Goal: Check status: Check status

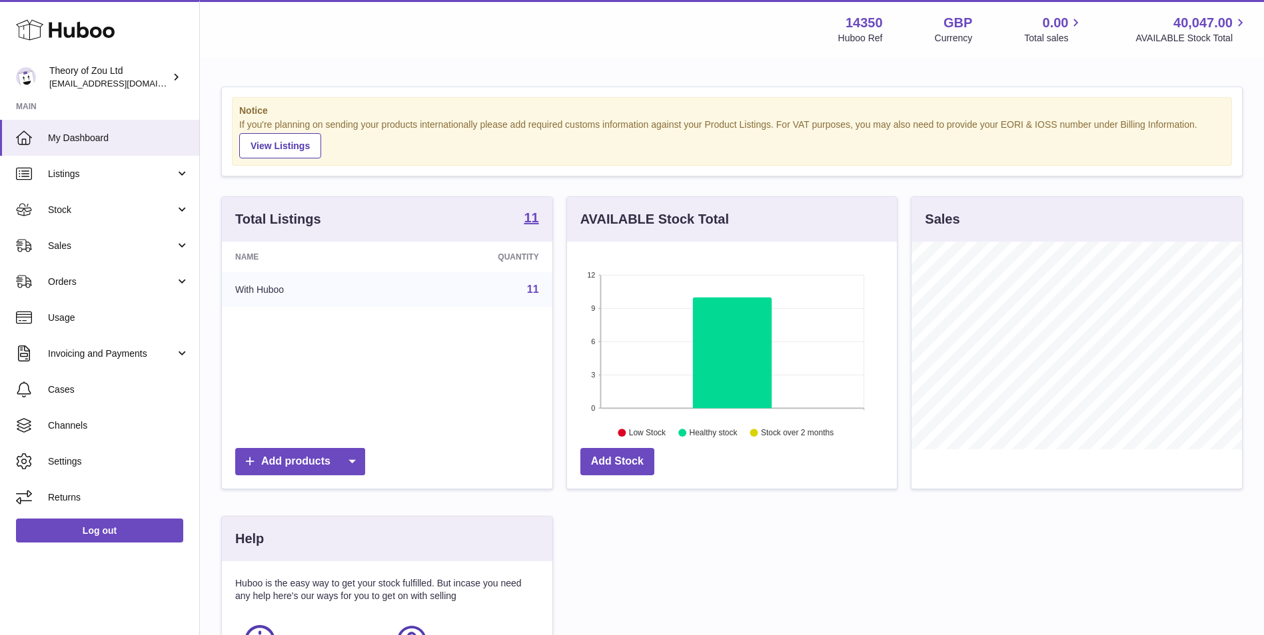
scroll to position [208, 330]
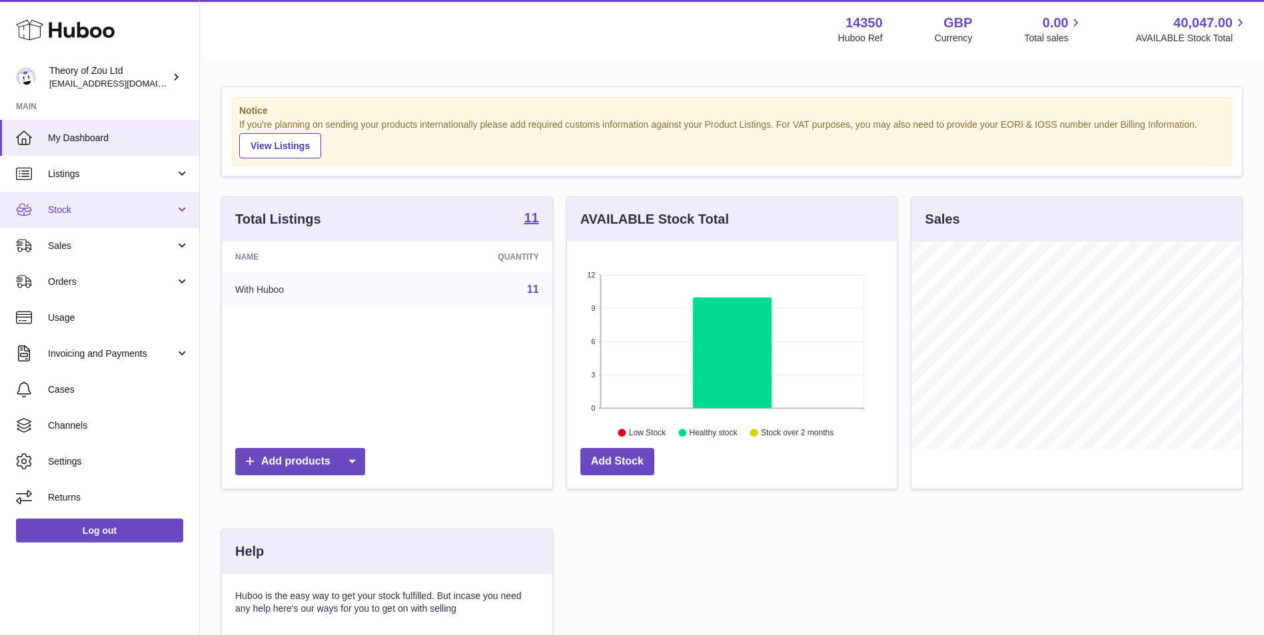
click at [114, 219] on link "Stock" at bounding box center [99, 210] width 199 height 36
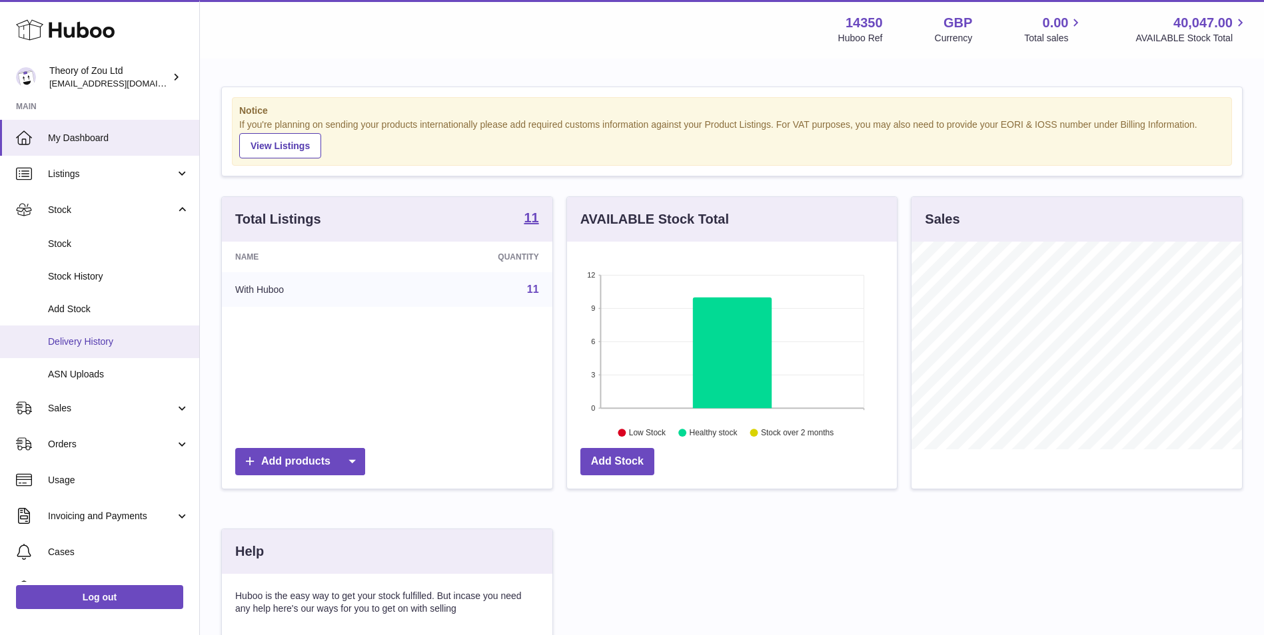
click at [124, 336] on span "Delivery History" at bounding box center [118, 342] width 141 height 13
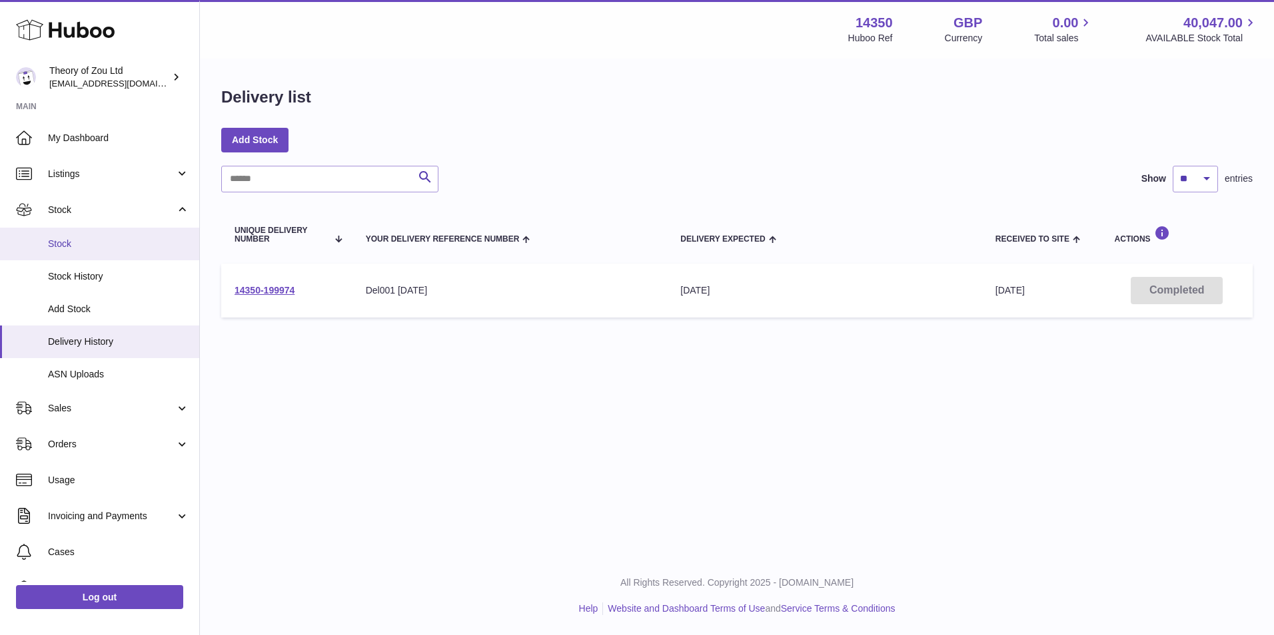
click at [141, 247] on span "Stock" at bounding box center [118, 244] width 141 height 13
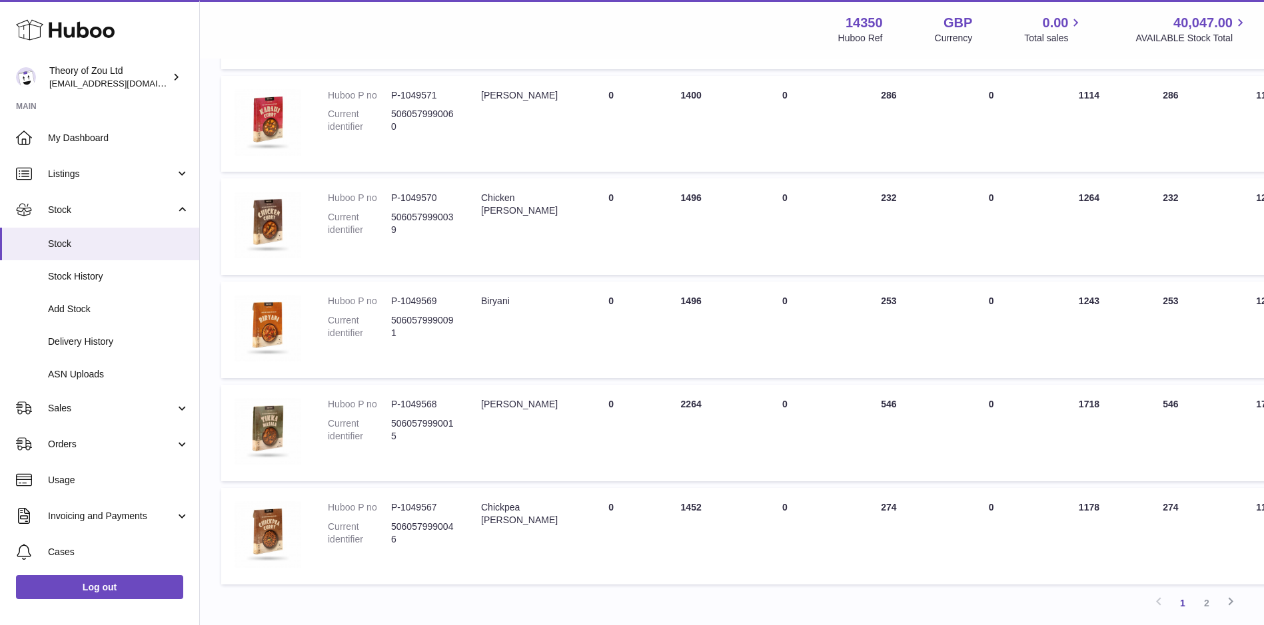
scroll to position [811, 0]
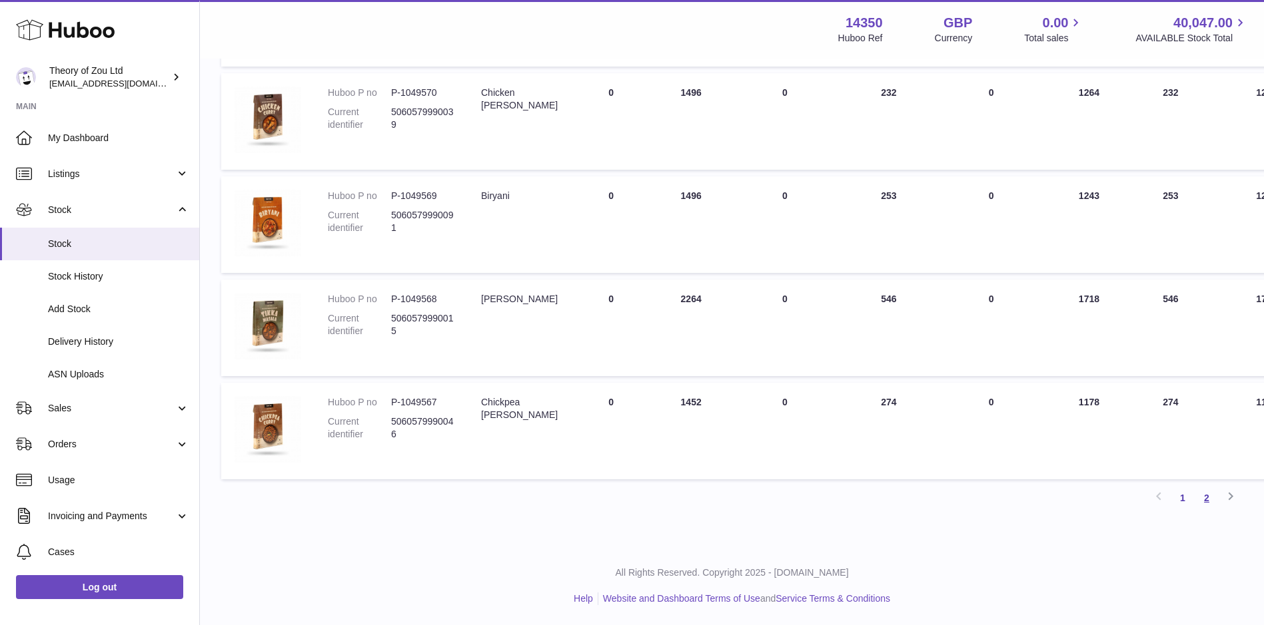
click at [1214, 500] on link "2" at bounding box center [1206, 498] width 24 height 24
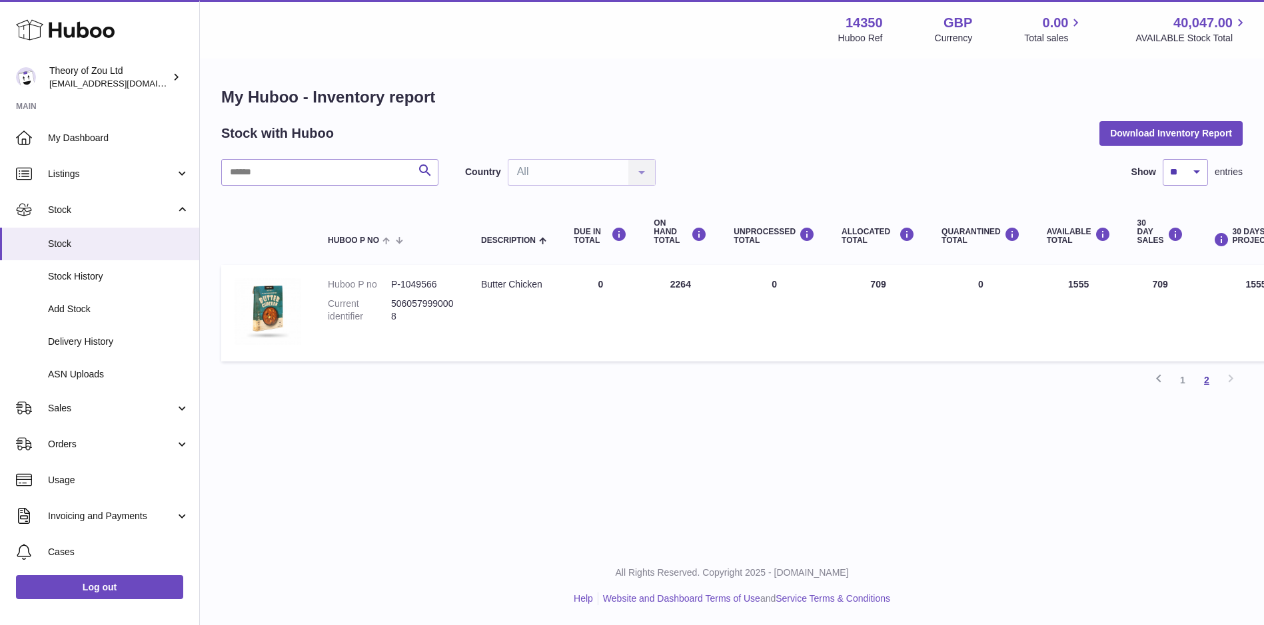
scroll to position [10, 0]
click at [104, 280] on span "Stock History" at bounding box center [118, 276] width 141 height 13
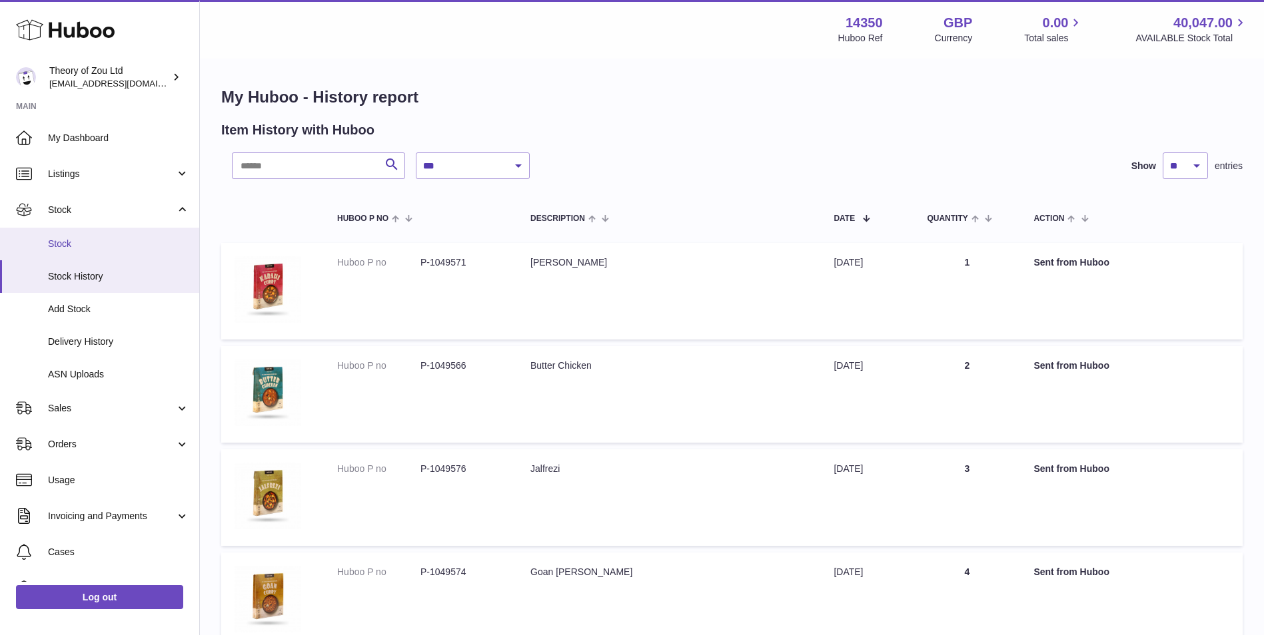
click at [134, 242] on span "Stock" at bounding box center [118, 244] width 141 height 13
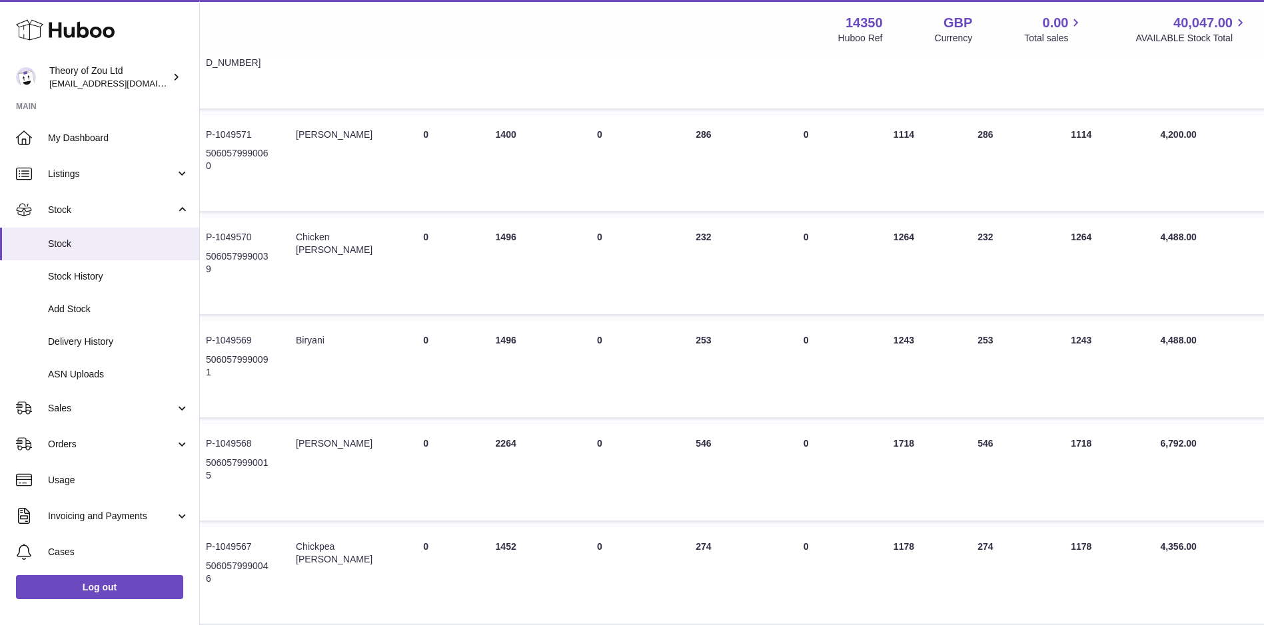
scroll to position [666, 55]
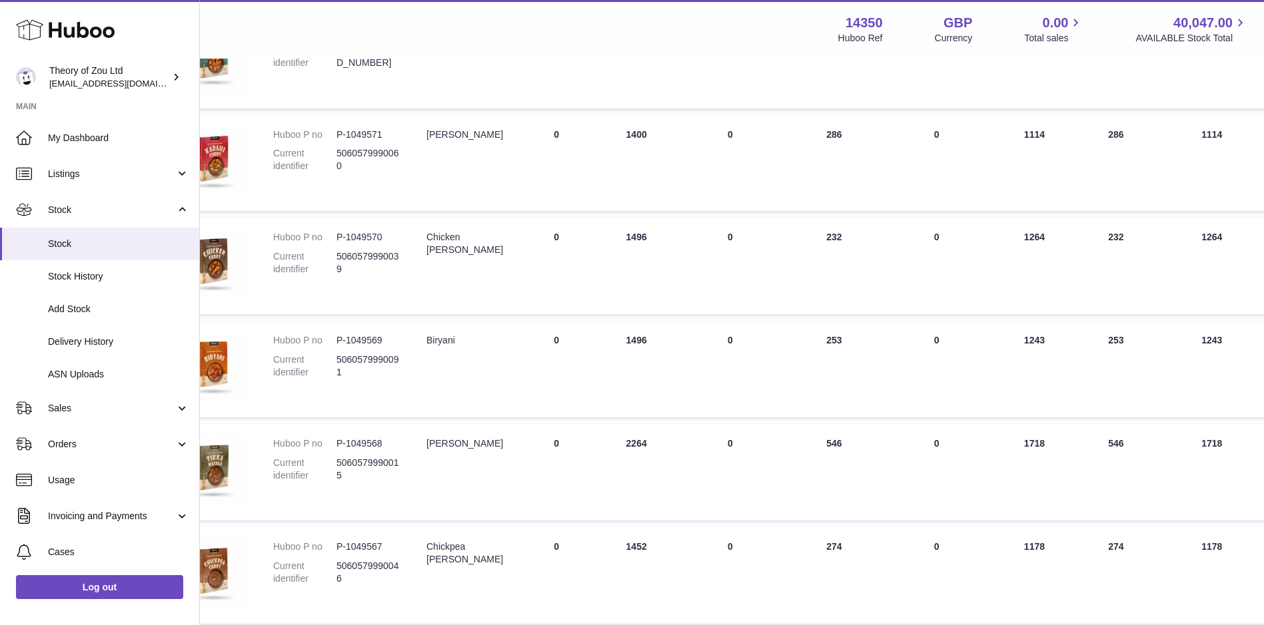
click at [1079, 614] on td "30 DAY SALES 274" at bounding box center [1115, 576] width 73 height 97
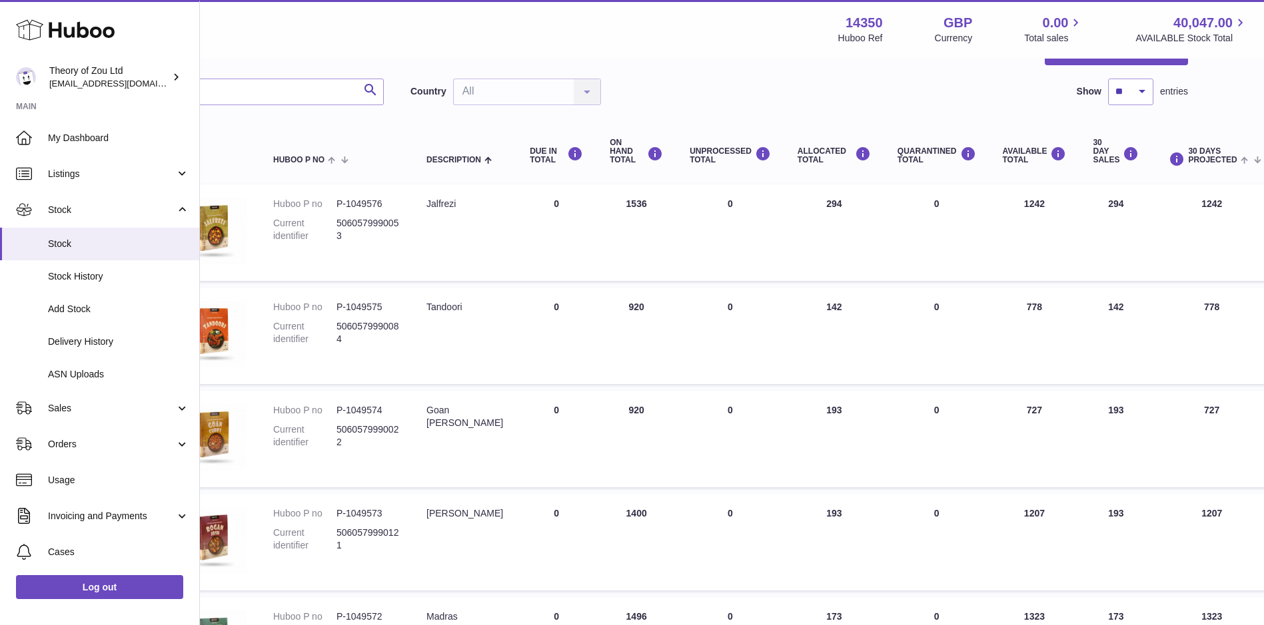
scroll to position [111, 55]
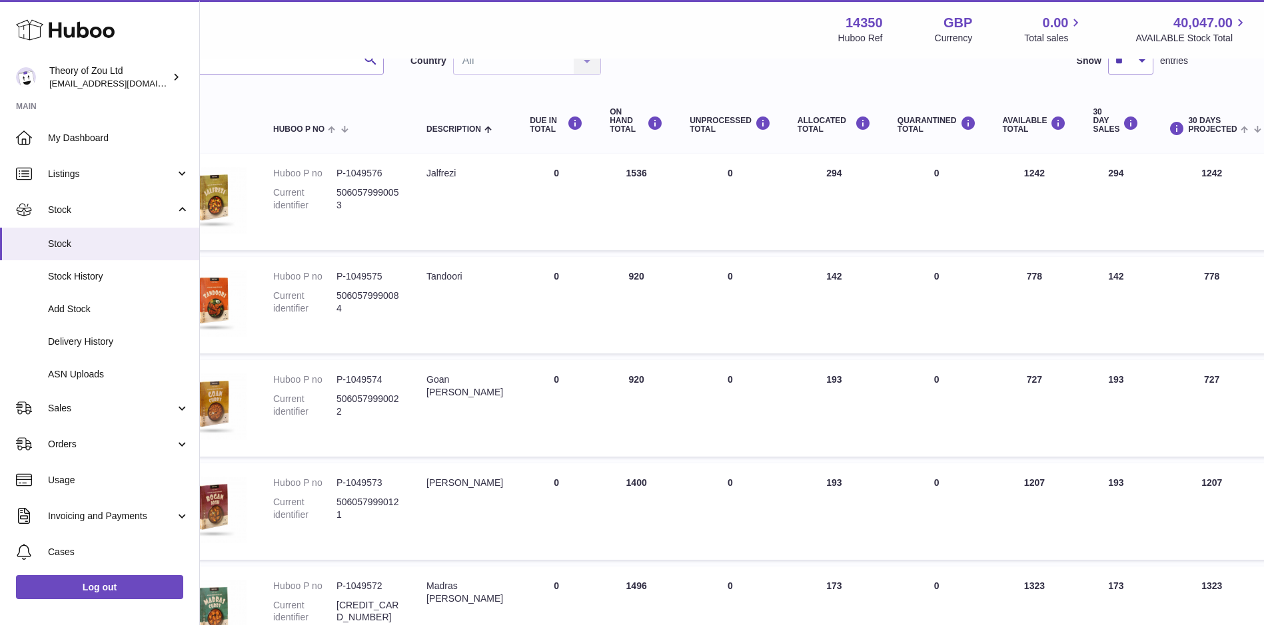
drag, startPoint x: 665, startPoint y: 188, endPoint x: 601, endPoint y: 172, distance: 65.9
click at [601, 172] on tr "Huboo P no P-1049576 Current identifier 5060579990053 Description Jalfrezi DUE …" at bounding box center [785, 202] width 1237 height 97
drag, startPoint x: 646, startPoint y: 282, endPoint x: 613, endPoint y: 282, distance: 32.6
click at [613, 282] on td "ON HAND Total 920" at bounding box center [636, 305] width 80 height 97
drag, startPoint x: 634, startPoint y: 381, endPoint x: 613, endPoint y: 376, distance: 21.3
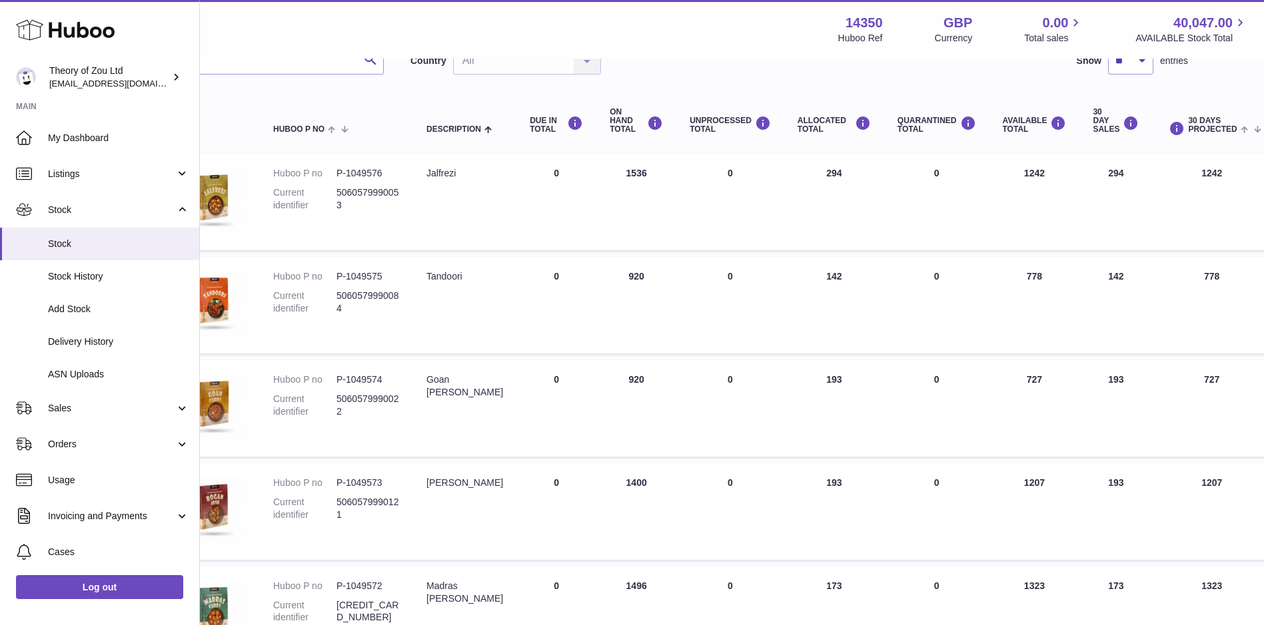
click at [613, 376] on td "ON HAND Total 920" at bounding box center [636, 408] width 80 height 97
click at [649, 490] on td "ON HAND Total 1400" at bounding box center [636, 512] width 80 height 97
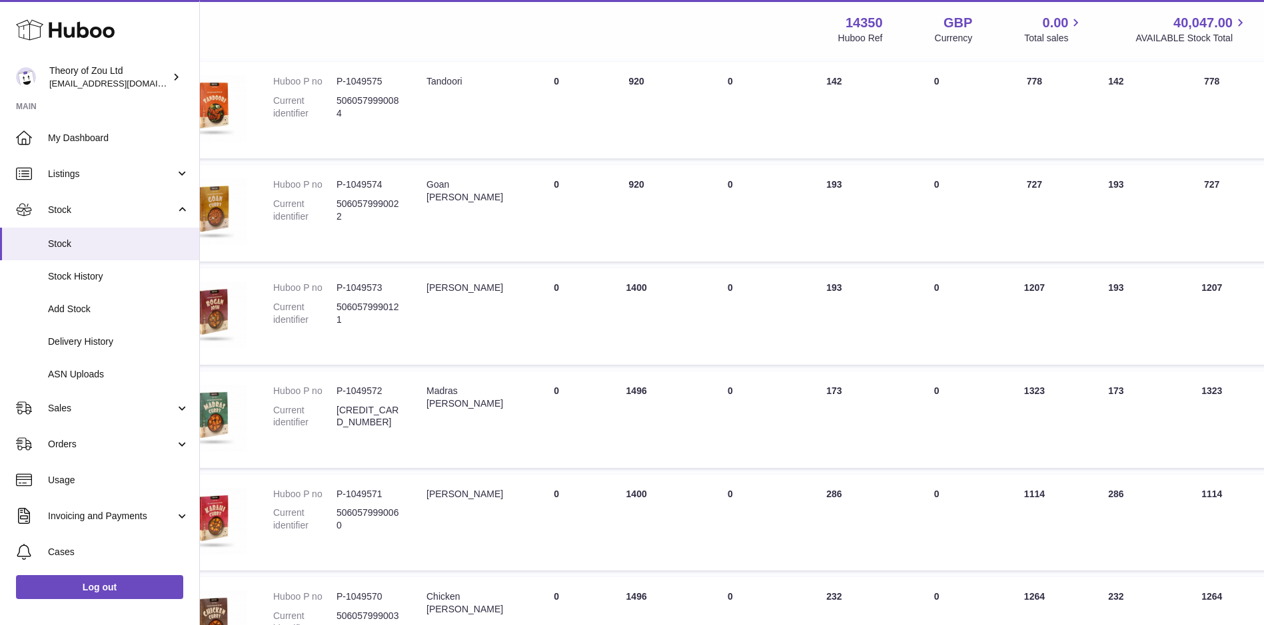
scroll to position [444, 55]
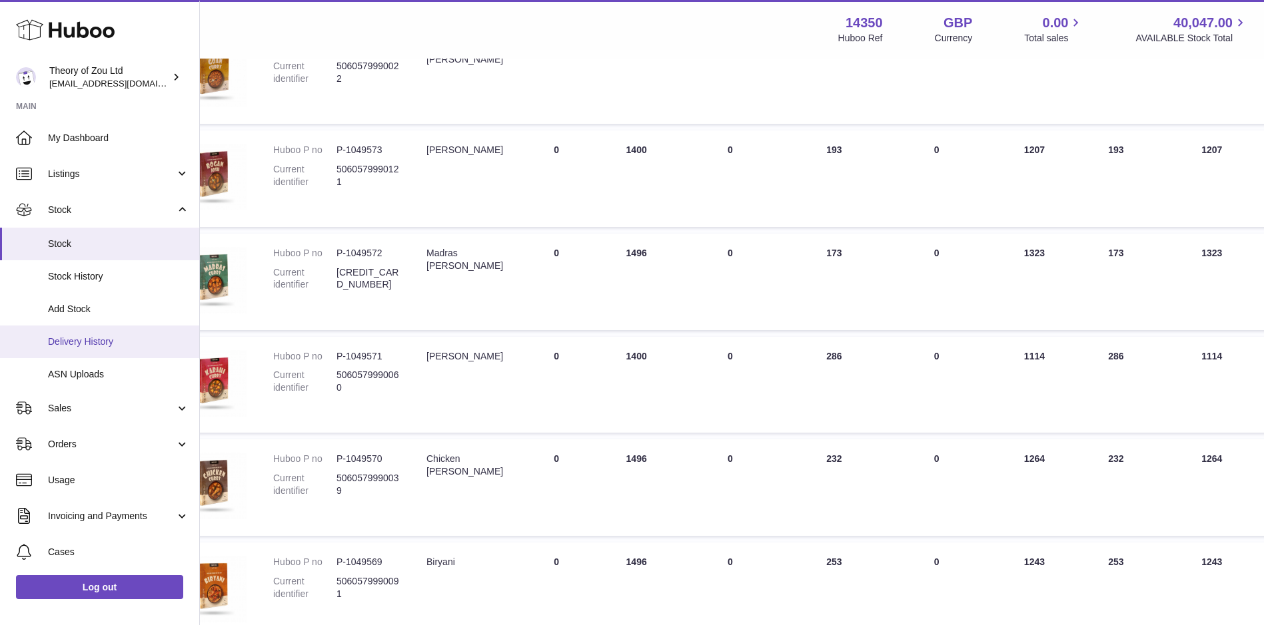
click at [77, 332] on link "Delivery History" at bounding box center [99, 342] width 199 height 33
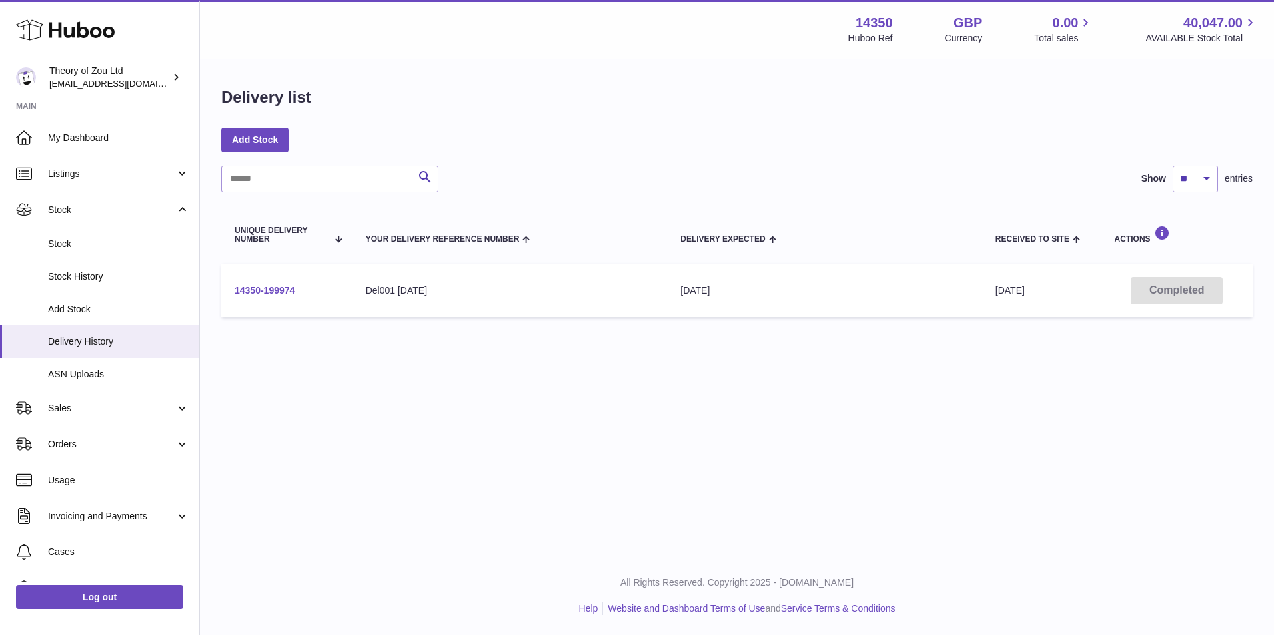
click at [253, 285] on link "14350-199974" at bounding box center [264, 290] width 60 height 11
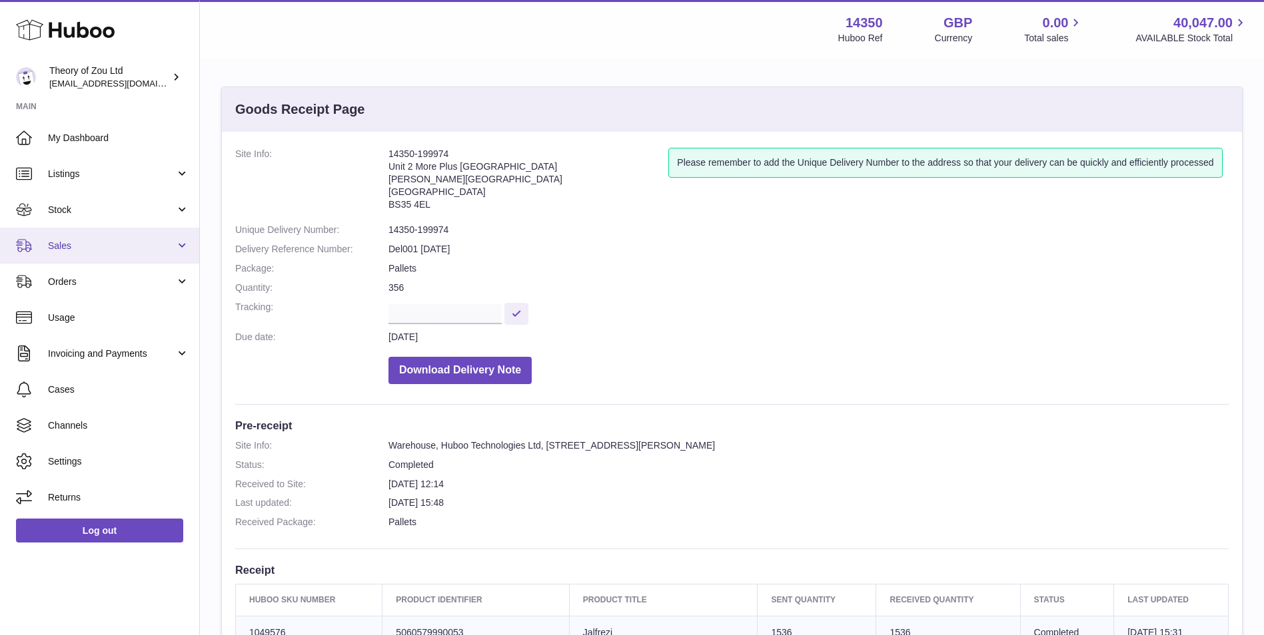
click at [88, 237] on link "Sales" at bounding box center [99, 246] width 199 height 36
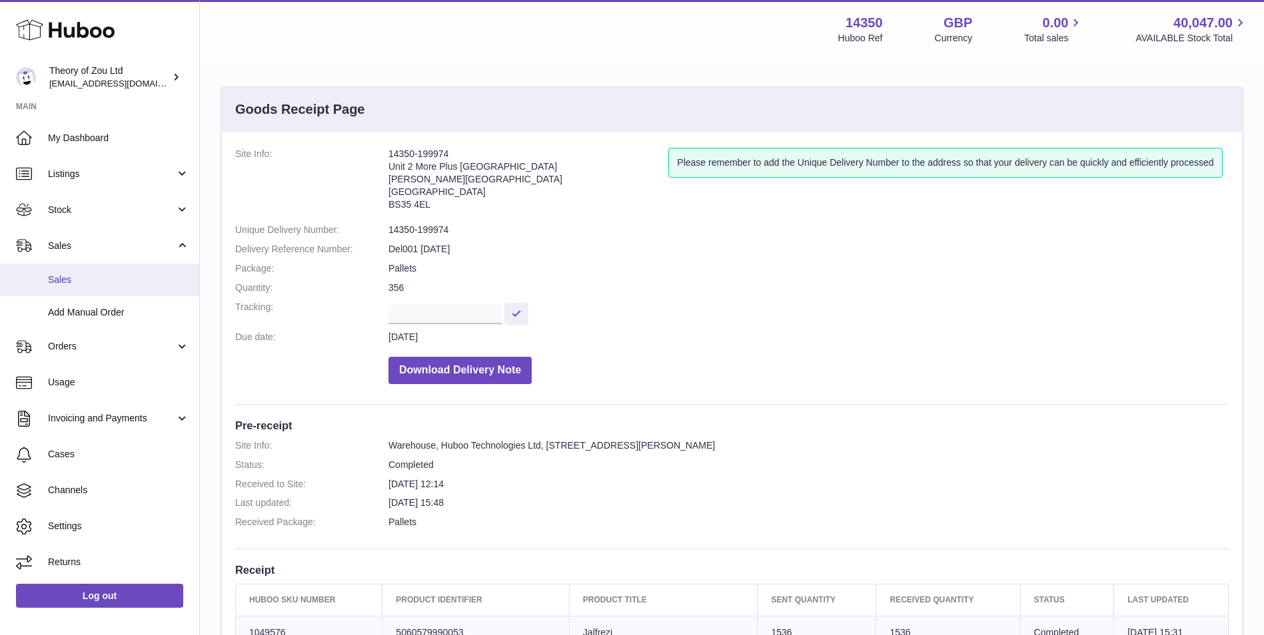
click at [105, 272] on link "Sales" at bounding box center [99, 280] width 199 height 33
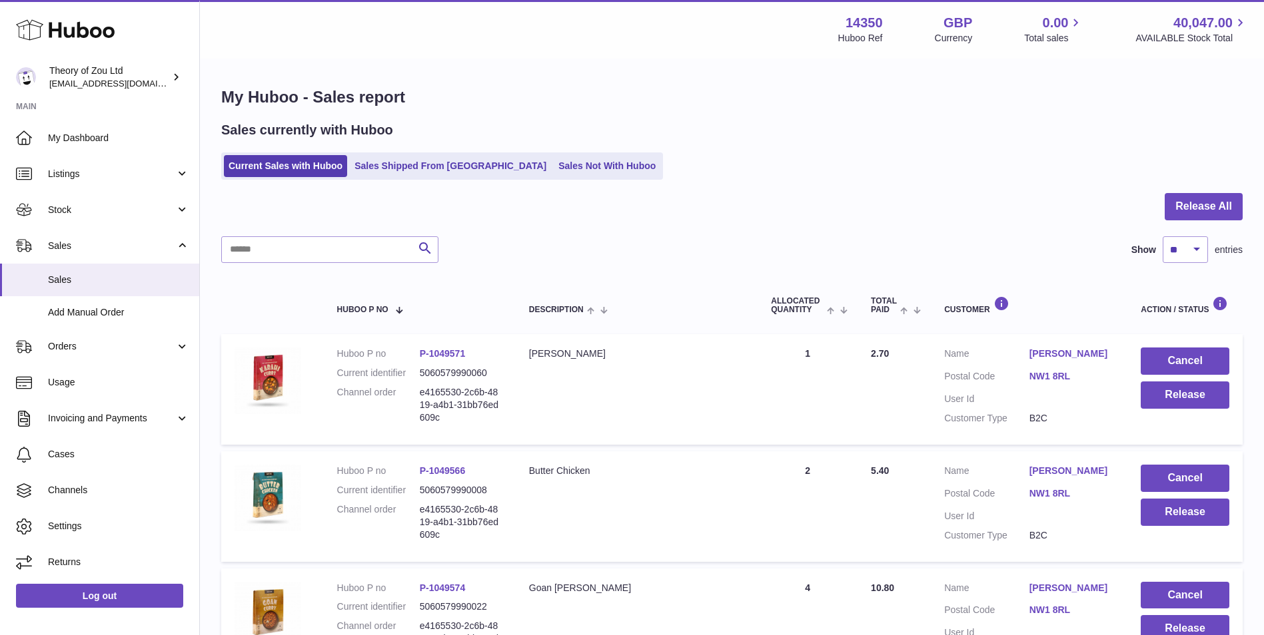
click at [441, 163] on link "Sales Shipped From [GEOGRAPHIC_DATA]" at bounding box center [450, 166] width 201 height 22
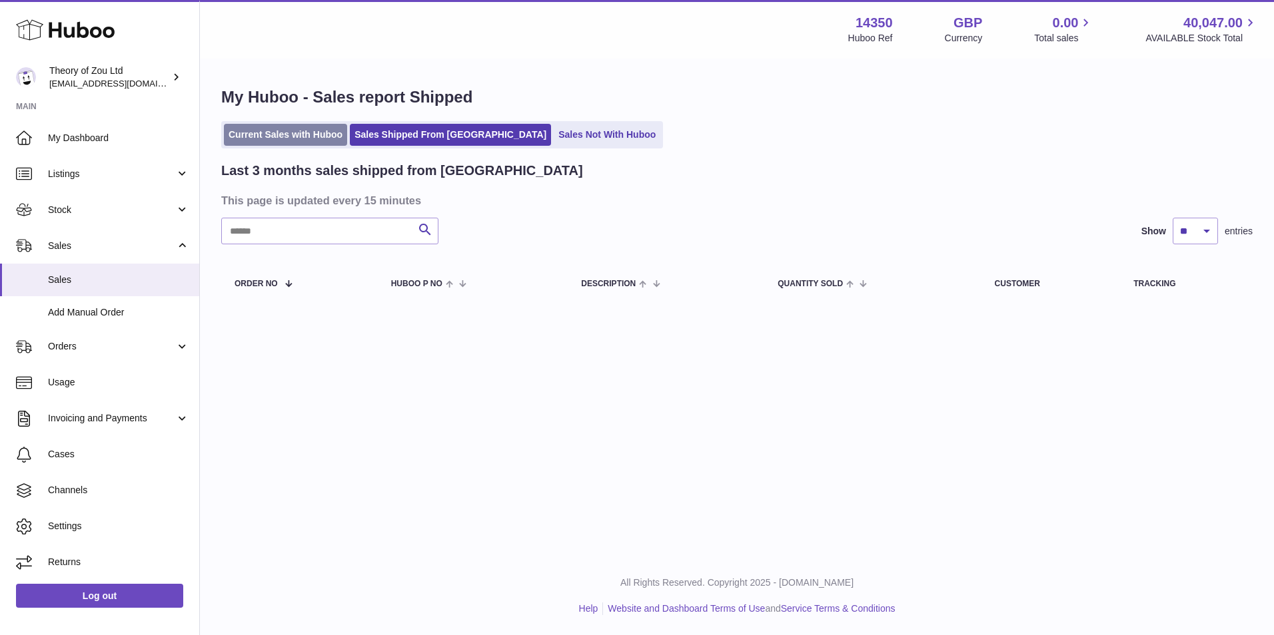
click at [301, 132] on link "Current Sales with Huboo" at bounding box center [285, 135] width 123 height 22
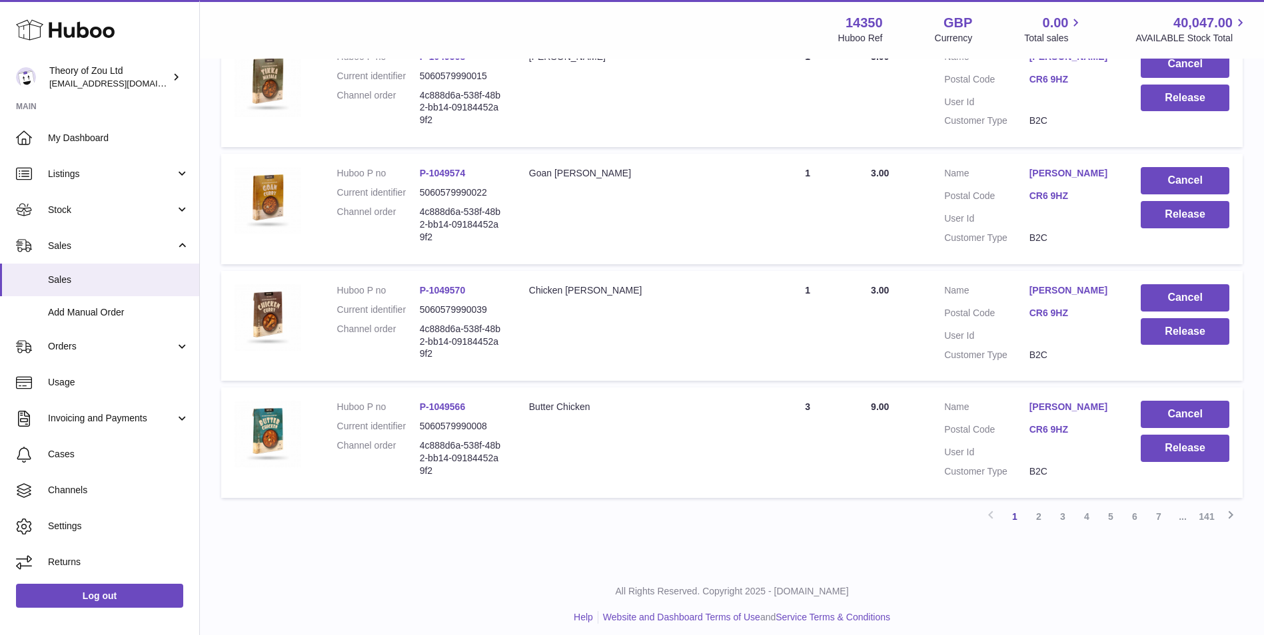
scroll to position [1008, 0]
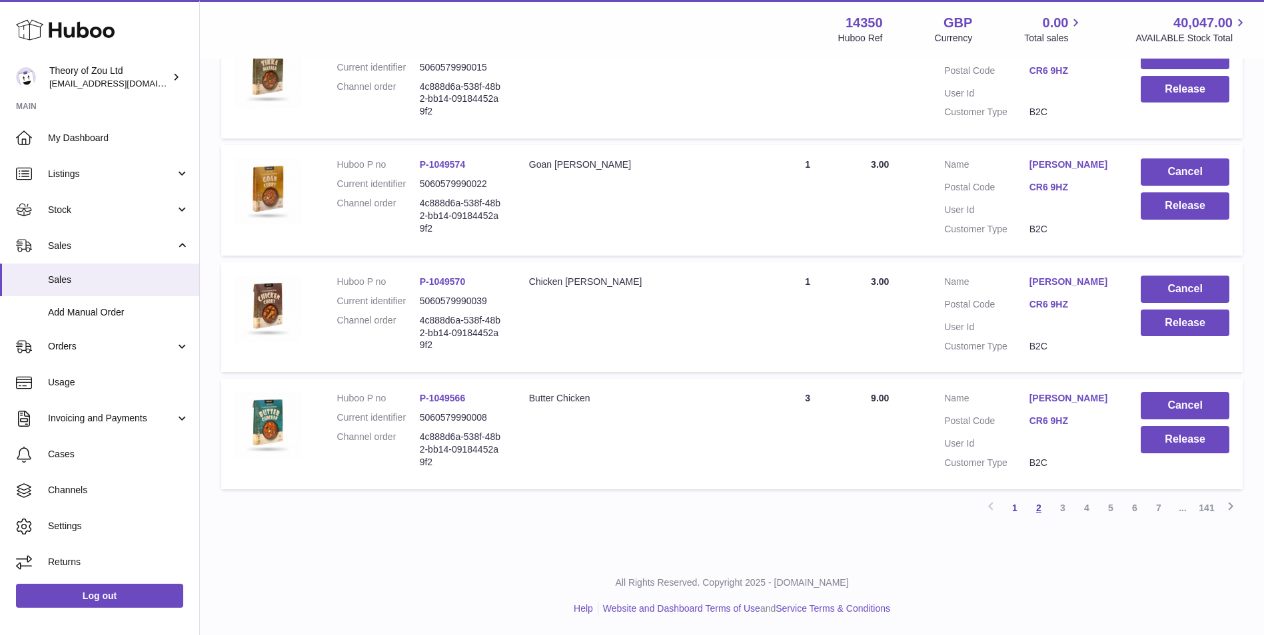
click at [1041, 514] on link "2" at bounding box center [1038, 508] width 24 height 24
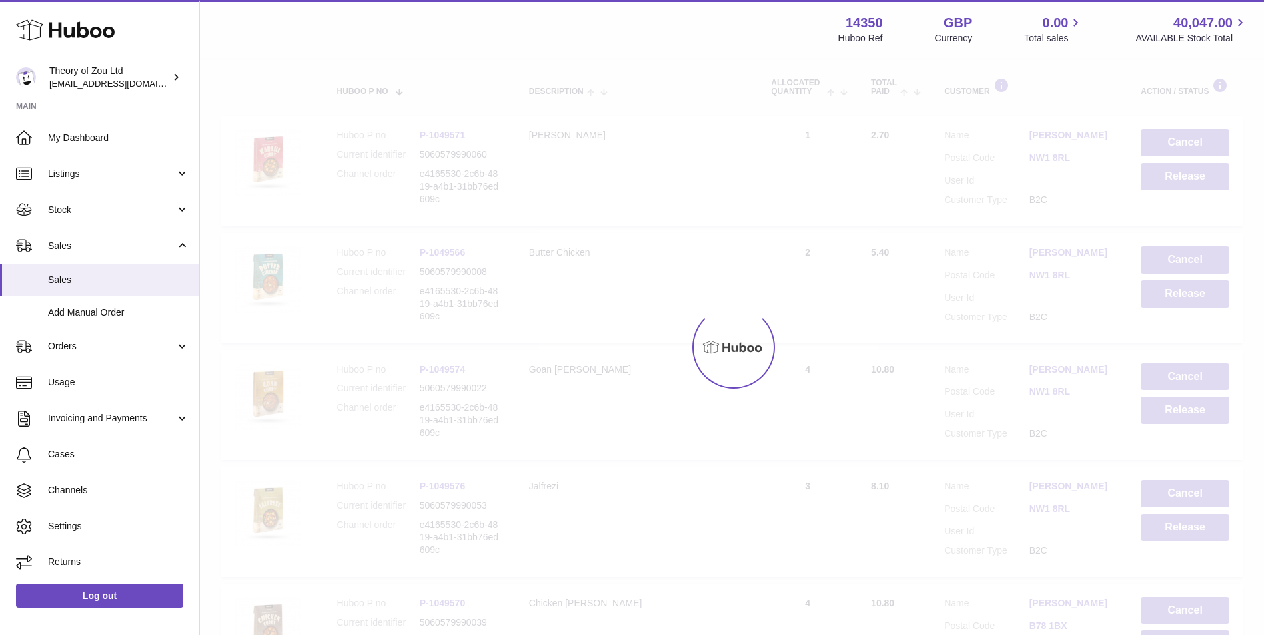
scroll to position [60, 0]
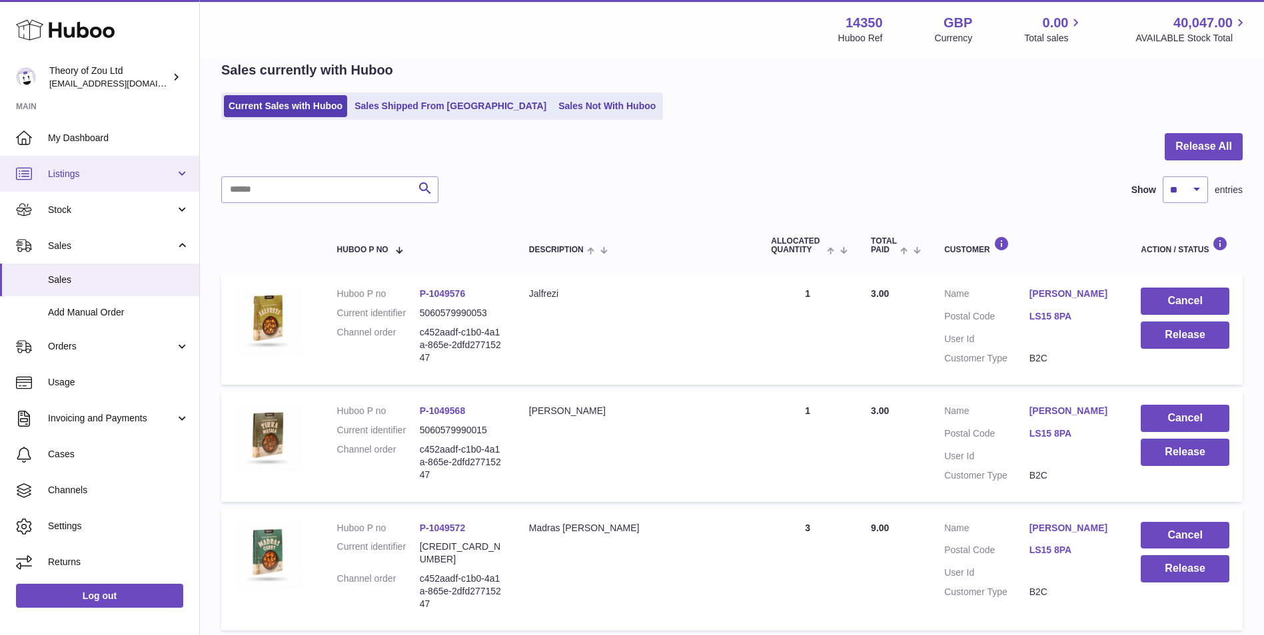
click at [117, 181] on link "Listings" at bounding box center [99, 174] width 199 height 36
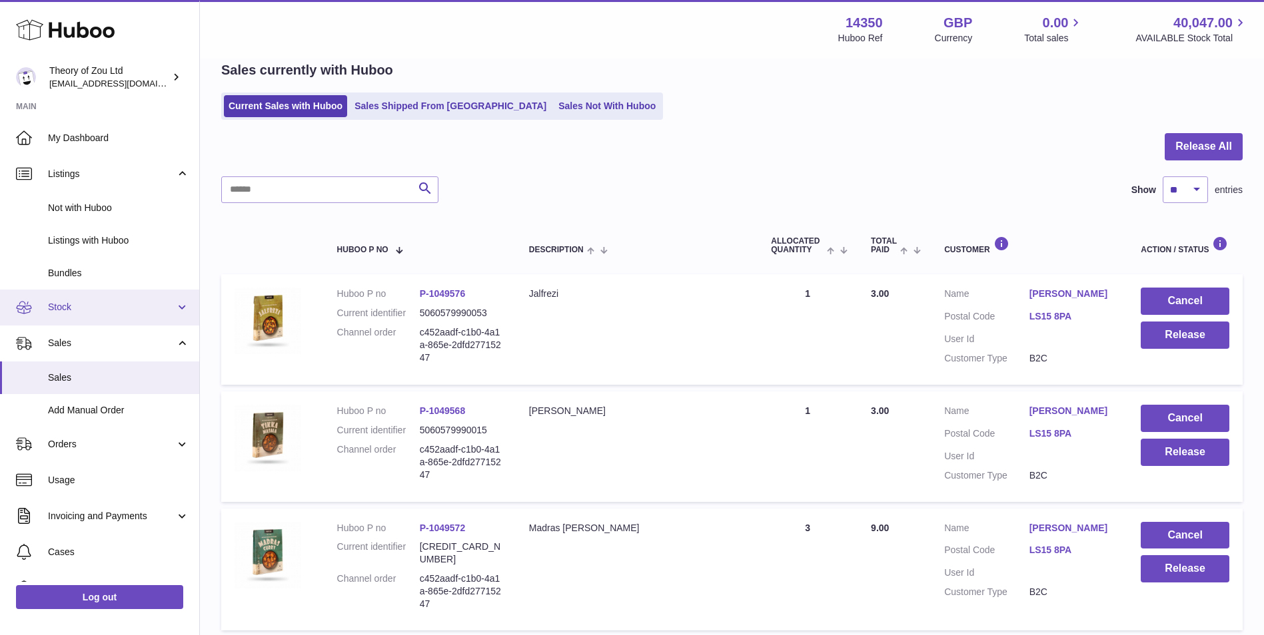
click at [136, 316] on link "Stock" at bounding box center [99, 308] width 199 height 36
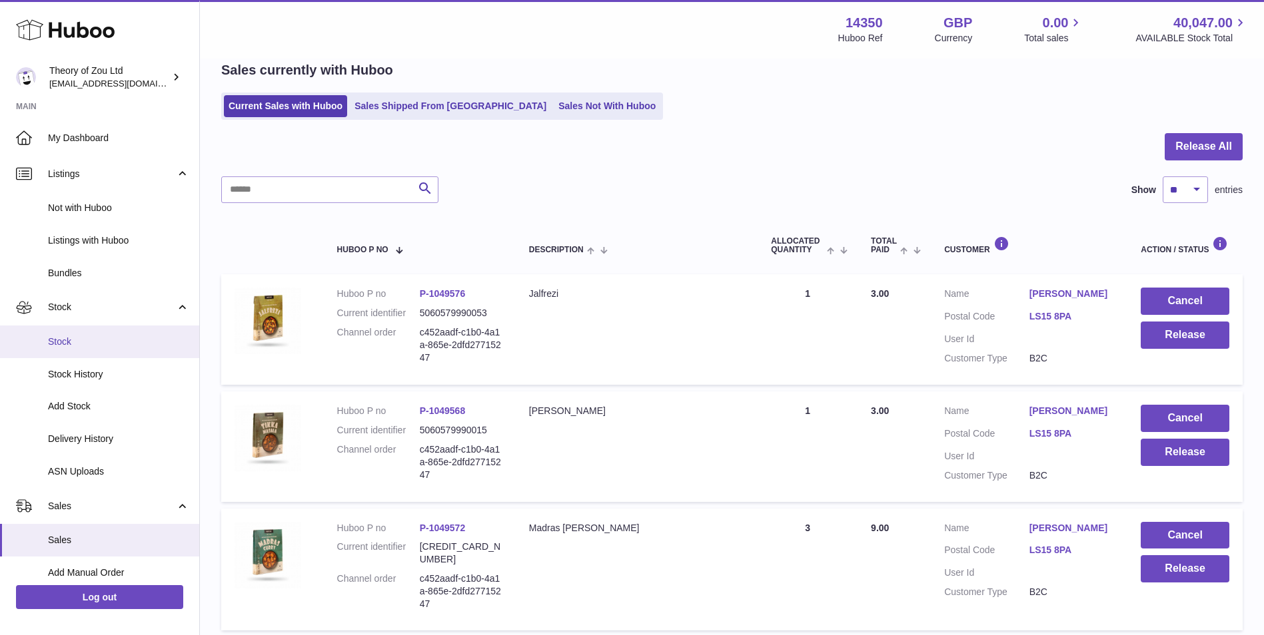
click at [138, 336] on span "Stock" at bounding box center [118, 342] width 141 height 13
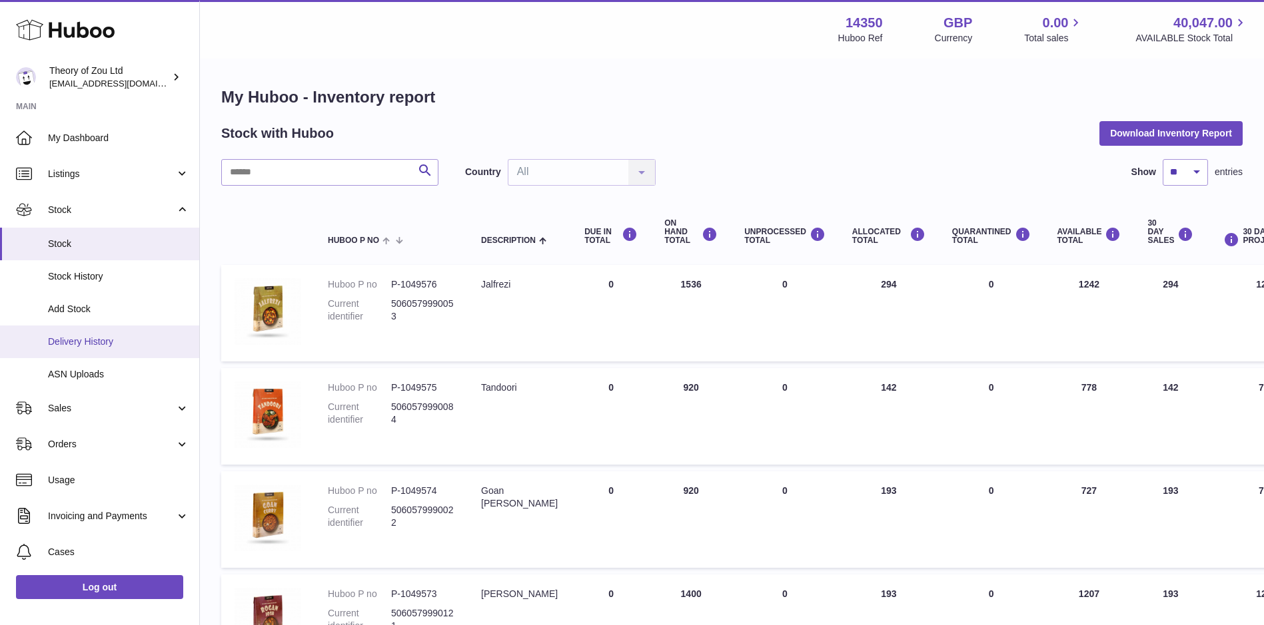
click at [114, 352] on link "Delivery History" at bounding box center [99, 342] width 199 height 33
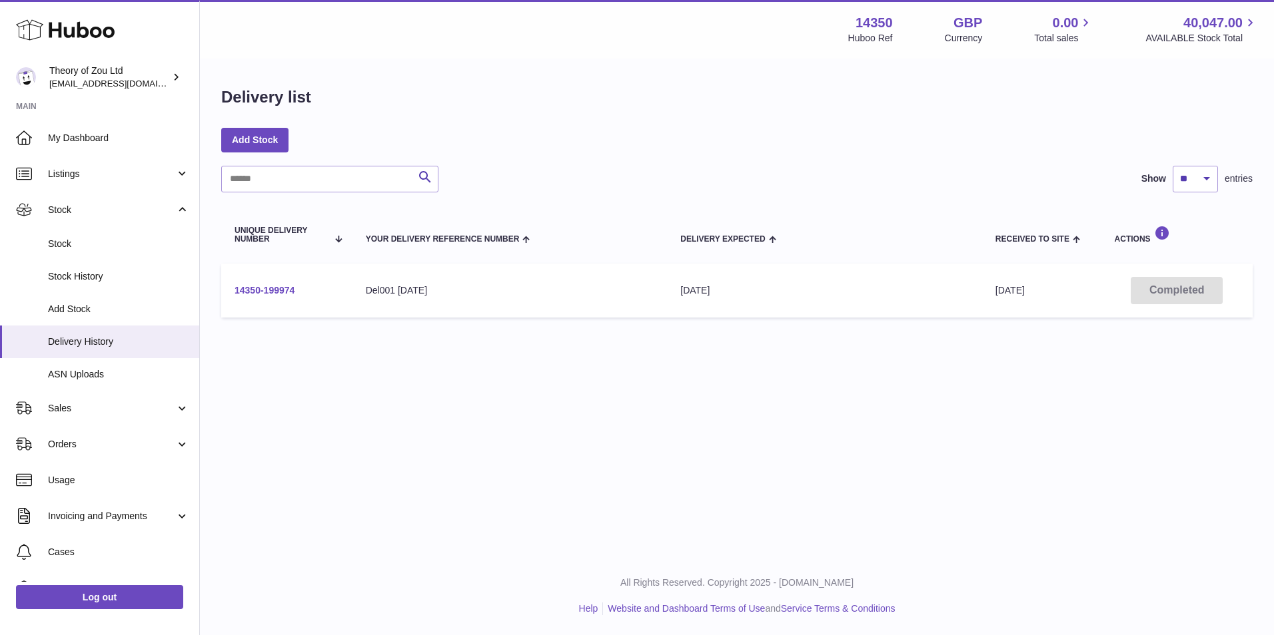
click at [264, 287] on link "14350-199974" at bounding box center [264, 290] width 60 height 11
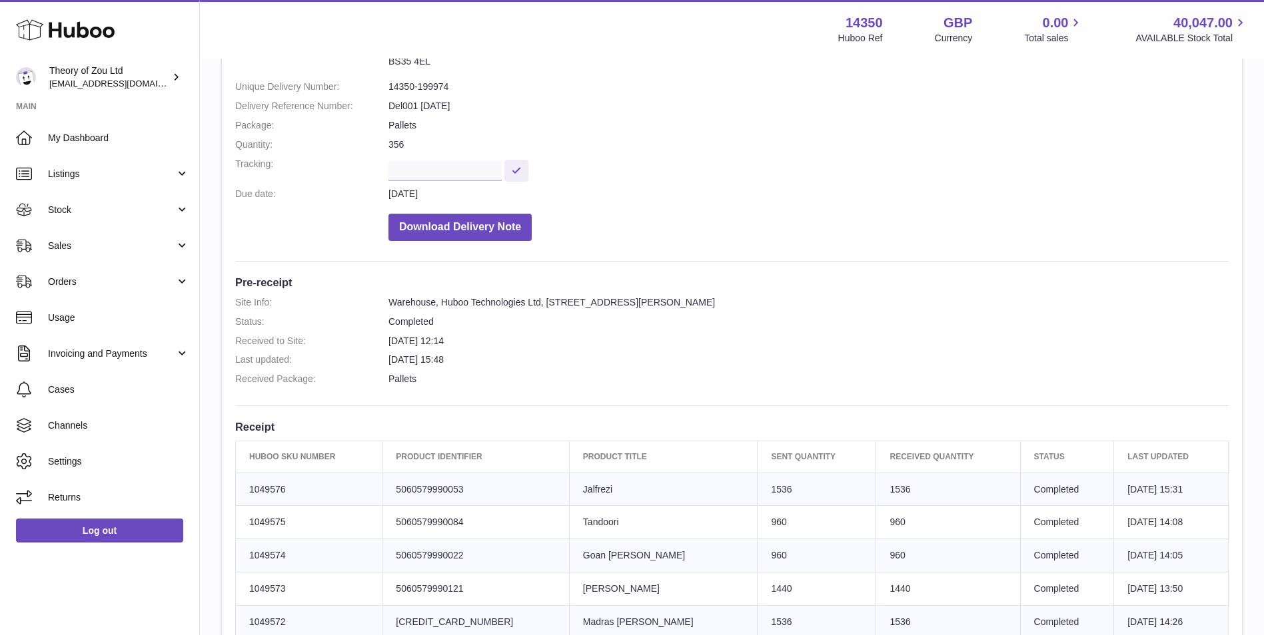
scroll to position [111, 0]
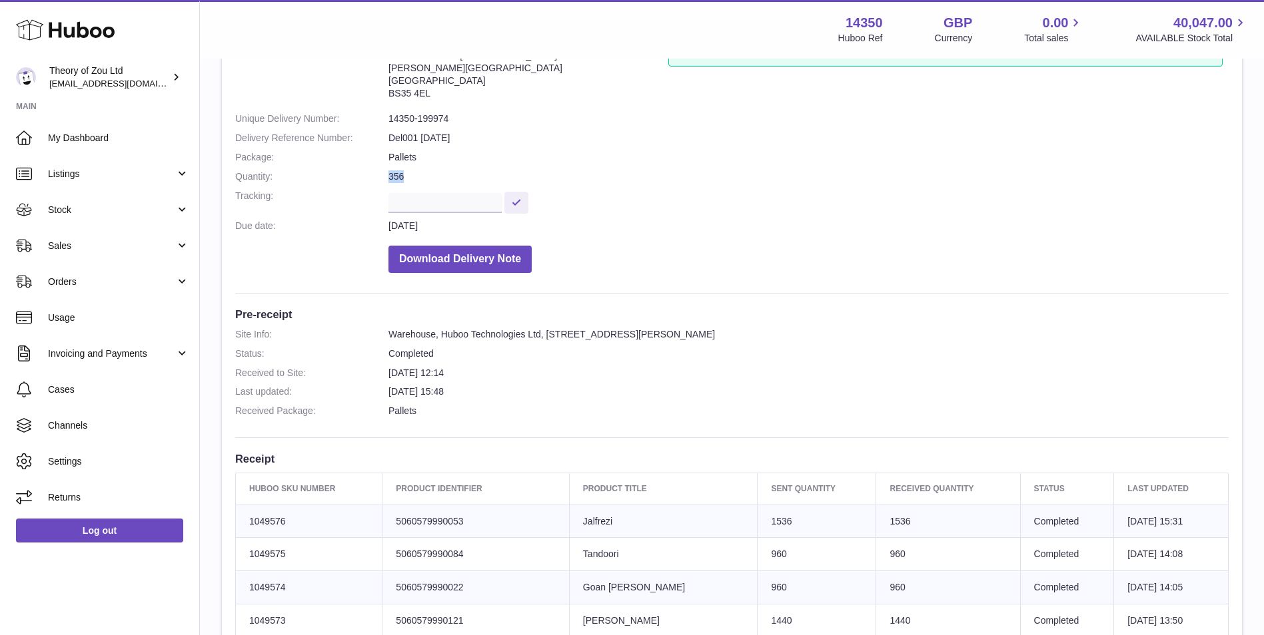
drag, startPoint x: 433, startPoint y: 173, endPoint x: 380, endPoint y: 181, distance: 53.2
click at [380, 181] on dl "Site Info: 14350-199974 Unit [GEOGRAPHIC_DATA][STREET_ADDRESS][PERSON_NAME] Ple…" at bounding box center [731, 158] width 993 height 243
drag, startPoint x: 380, startPoint y: 181, endPoint x: 420, endPoint y: 175, distance: 40.4
click at [420, 175] on dd "356" at bounding box center [808, 177] width 840 height 13
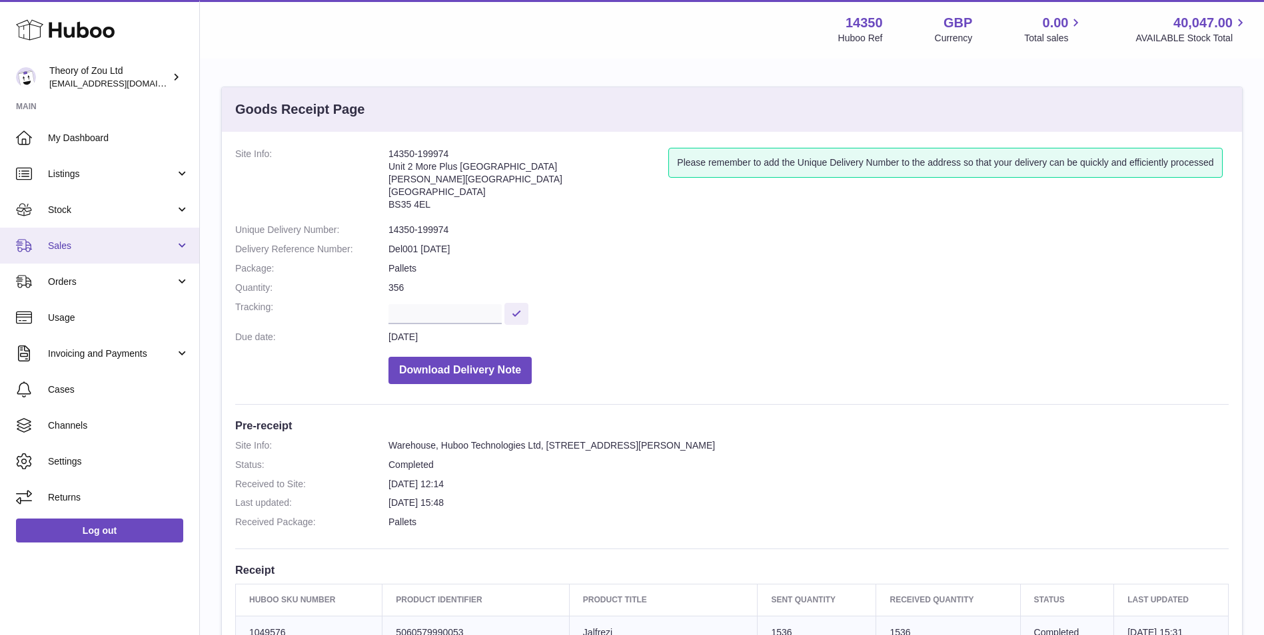
click at [122, 255] on link "Sales" at bounding box center [99, 246] width 199 height 36
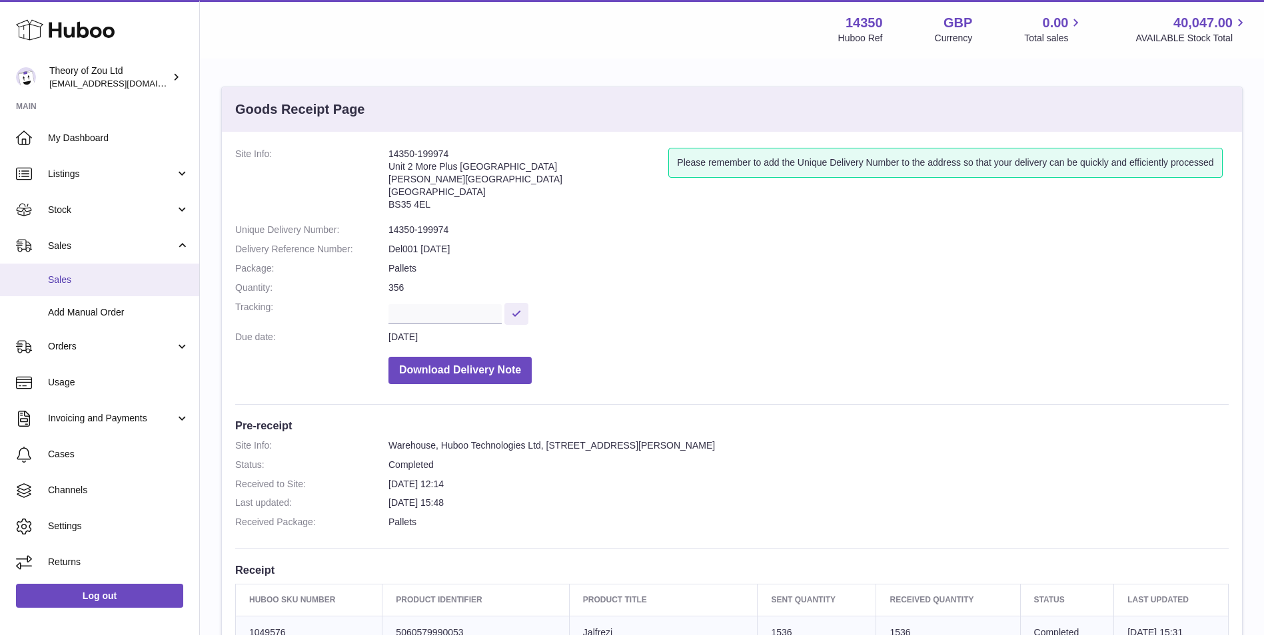
click at [133, 282] on span "Sales" at bounding box center [118, 280] width 141 height 13
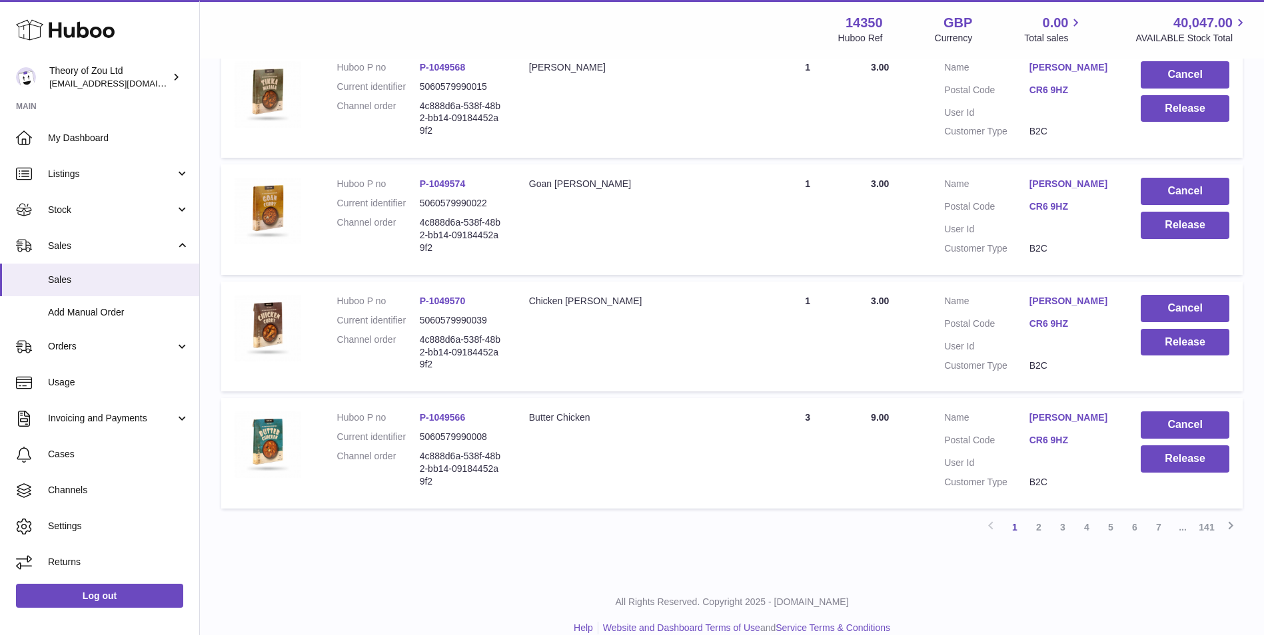
scroll to position [1008, 0]
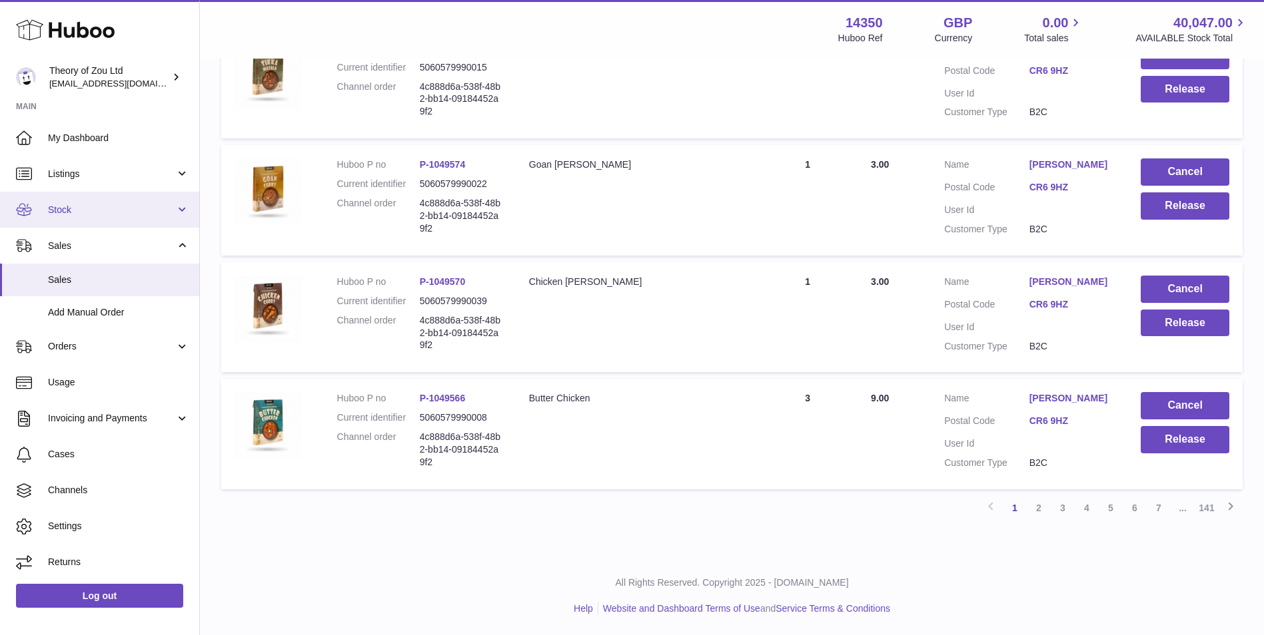
click at [135, 214] on span "Stock" at bounding box center [111, 210] width 127 height 13
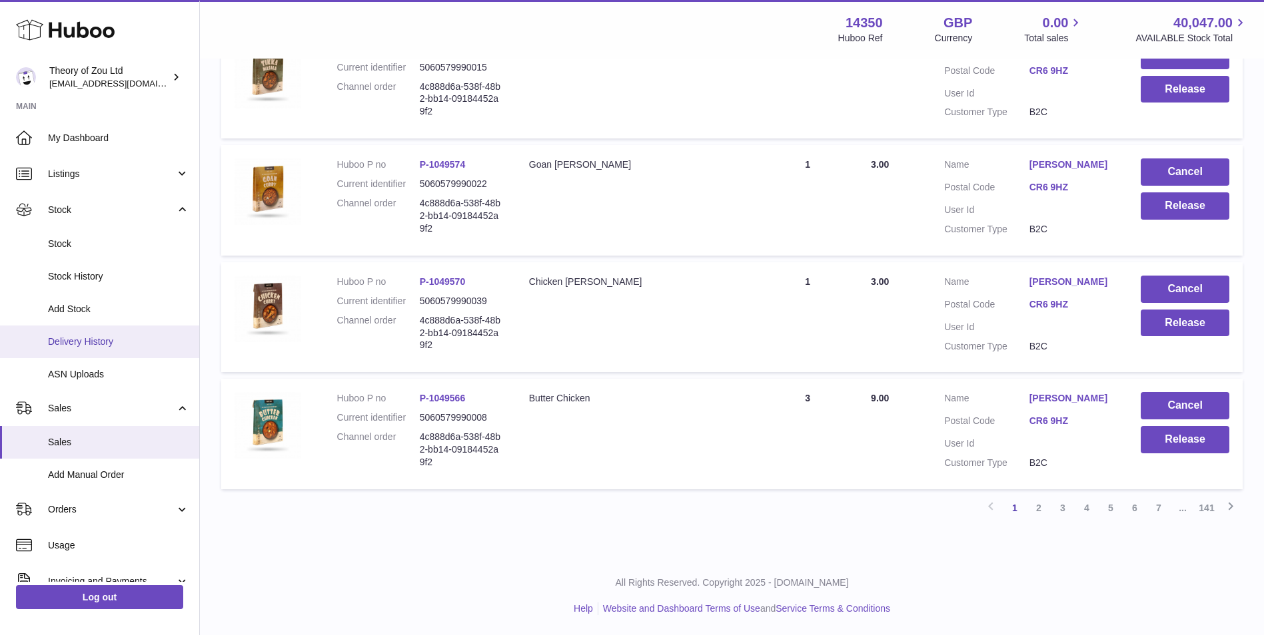
click at [111, 355] on link "Delivery History" at bounding box center [99, 342] width 199 height 33
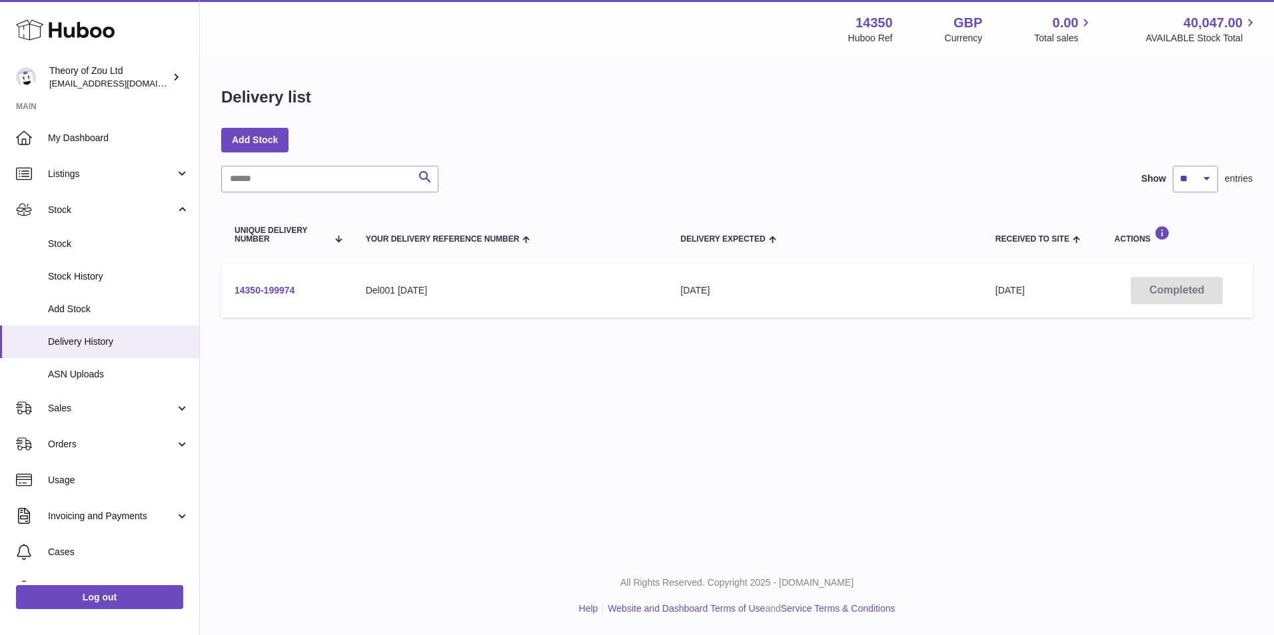
click at [276, 288] on link "14350-199974" at bounding box center [264, 290] width 60 height 11
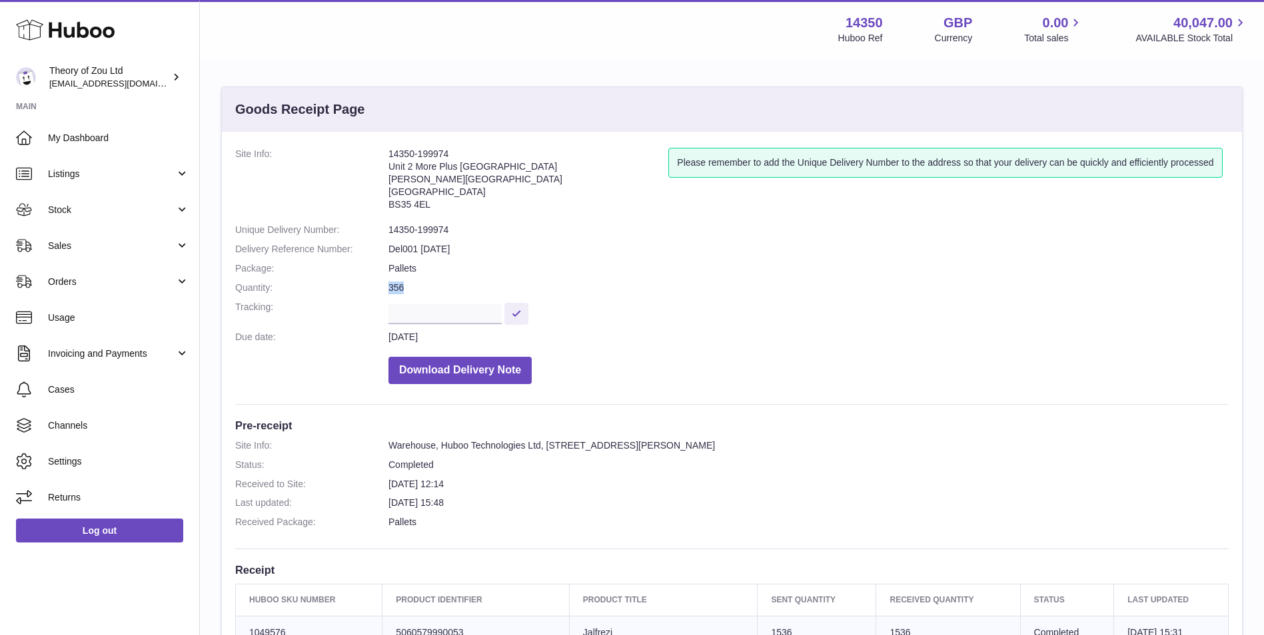
drag, startPoint x: 453, startPoint y: 283, endPoint x: 390, endPoint y: 287, distance: 62.7
click at [390, 287] on dd "356" at bounding box center [808, 288] width 840 height 13
click at [394, 287] on dd "356" at bounding box center [808, 288] width 840 height 13
drag, startPoint x: 418, startPoint y: 270, endPoint x: 384, endPoint y: 270, distance: 33.3
click at [384, 270] on dl "Site Info: 14350-199974 Unit 2 More Plus Central Park Hudson Ave Severn Beach B…" at bounding box center [731, 269] width 993 height 243
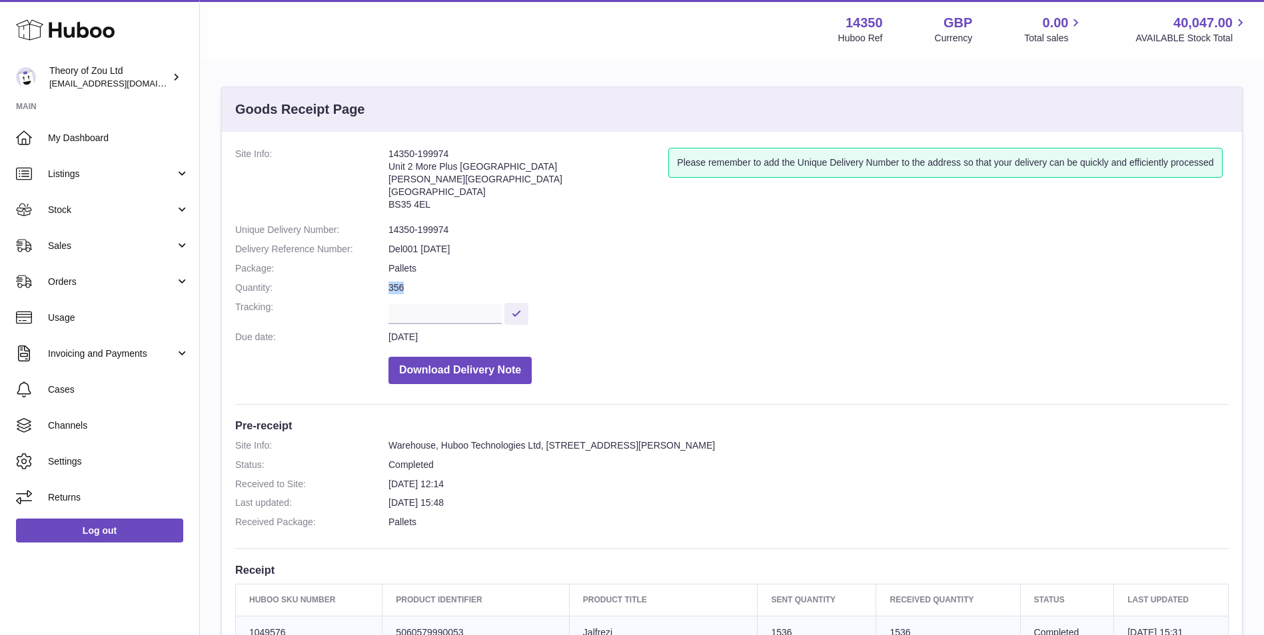
drag, startPoint x: 384, startPoint y: 270, endPoint x: 384, endPoint y: 286, distance: 16.0
click at [384, 286] on dl "Site Info: 14350-199974 Unit 2 More Plus Central Park Hudson Ave Severn Beach B…" at bounding box center [731, 269] width 993 height 243
drag, startPoint x: 450, startPoint y: 153, endPoint x: 386, endPoint y: 156, distance: 64.0
click at [386, 156] on dl "Site Info: 14350-199974 Unit 2 More Plus Central Park Hudson Ave Severn Beach B…" at bounding box center [731, 269] width 993 height 243
copy dl "14350-199974"
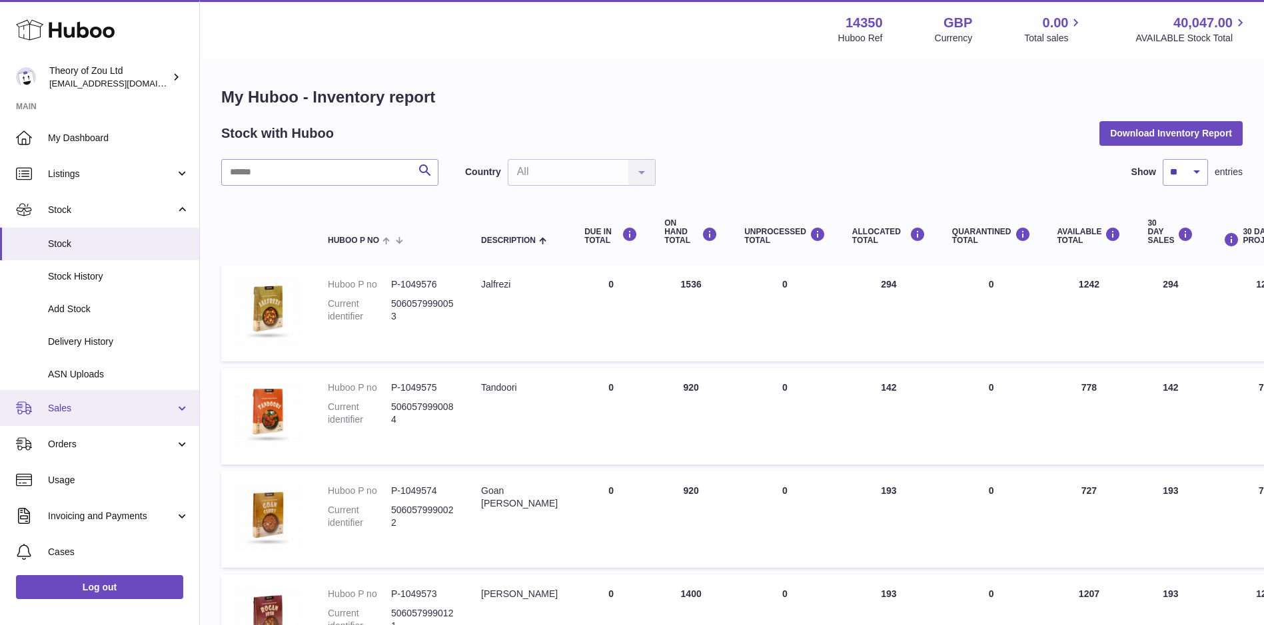
click at [139, 416] on link "Sales" at bounding box center [99, 408] width 199 height 36
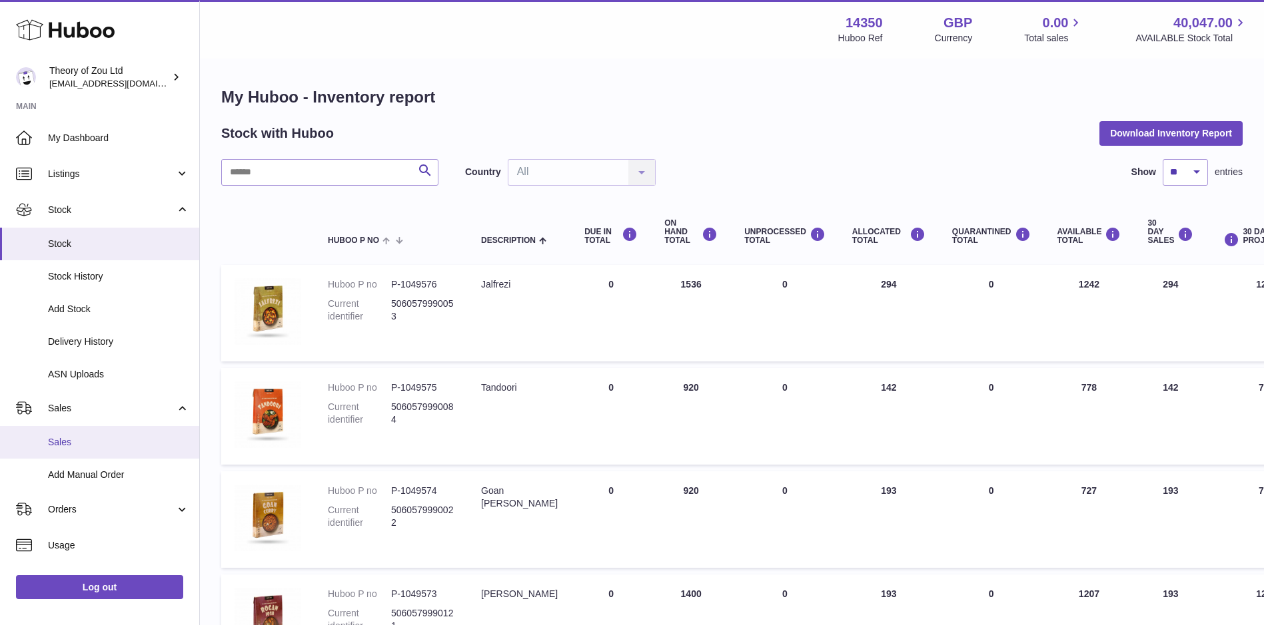
click at [137, 437] on span "Sales" at bounding box center [118, 442] width 141 height 13
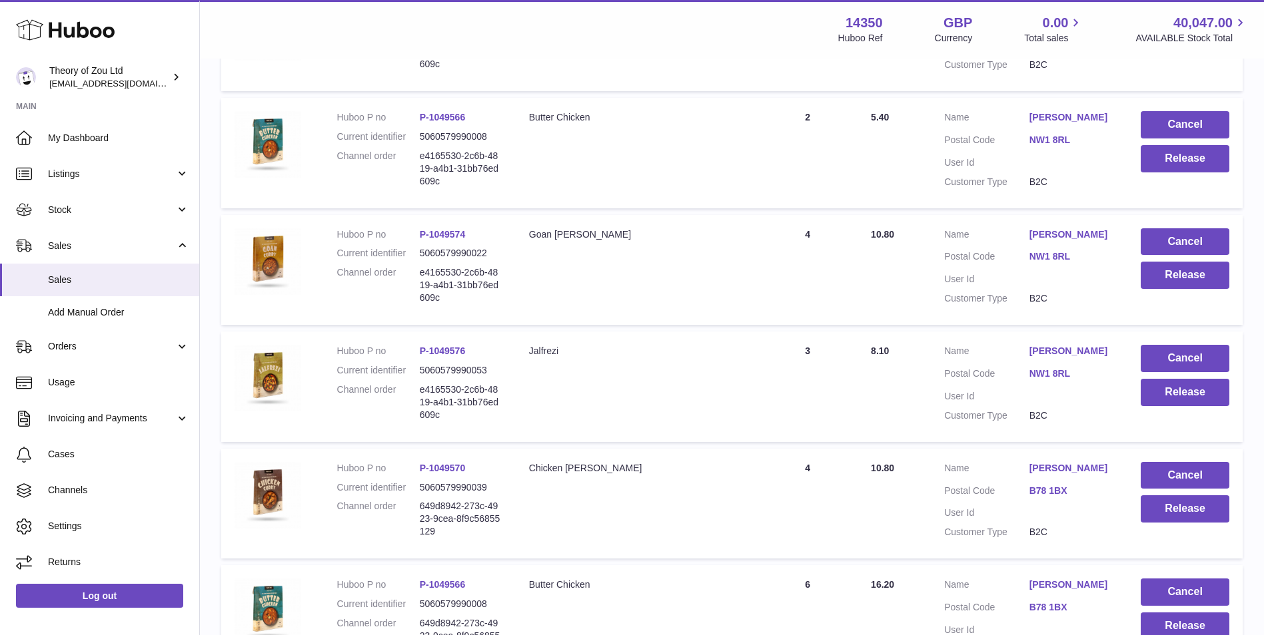
scroll to position [444, 0]
